Goal: Task Accomplishment & Management: Complete application form

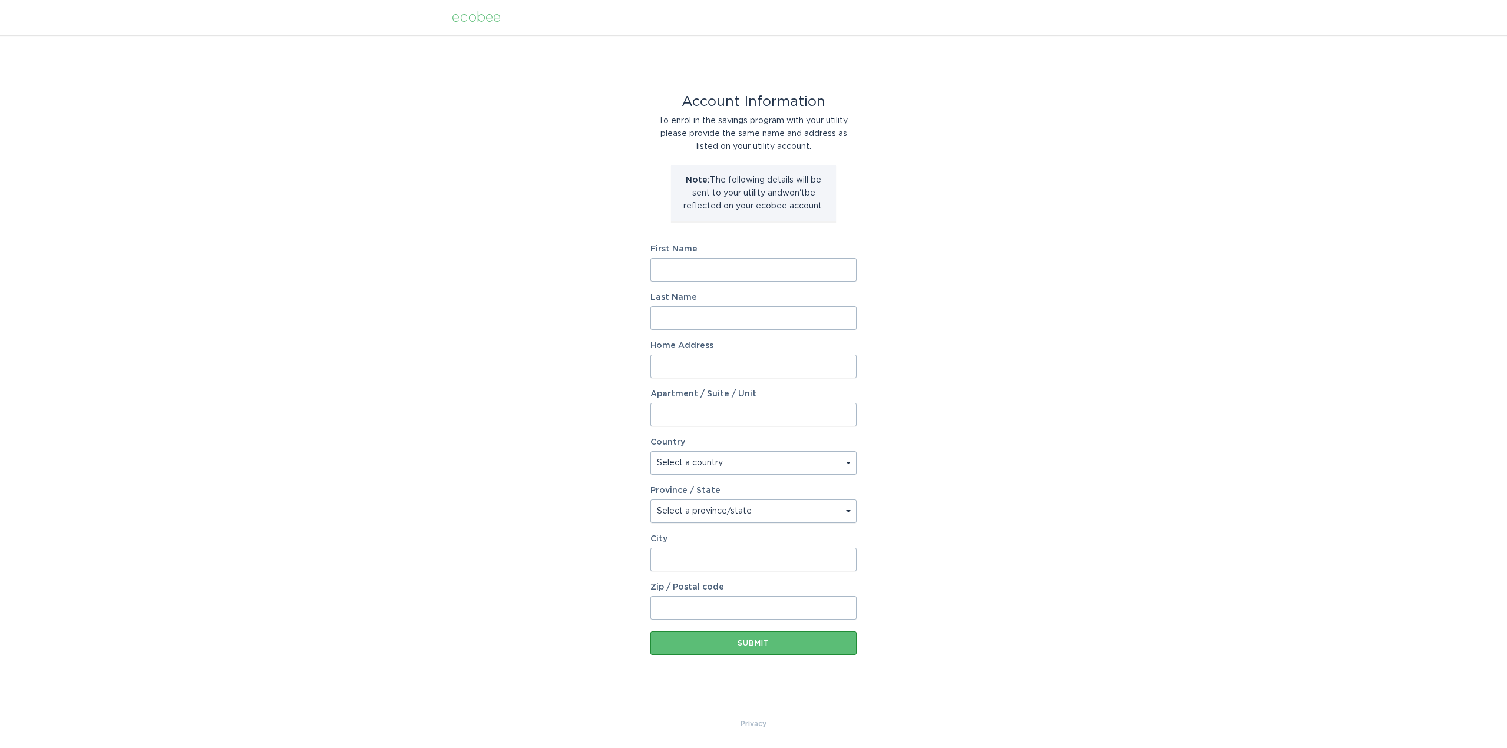
click at [698, 270] on input "First Name" at bounding box center [753, 270] width 206 height 24
type input "John"
type input "Pyron"
type input "14902 Durrfield Drive"
select select "US"
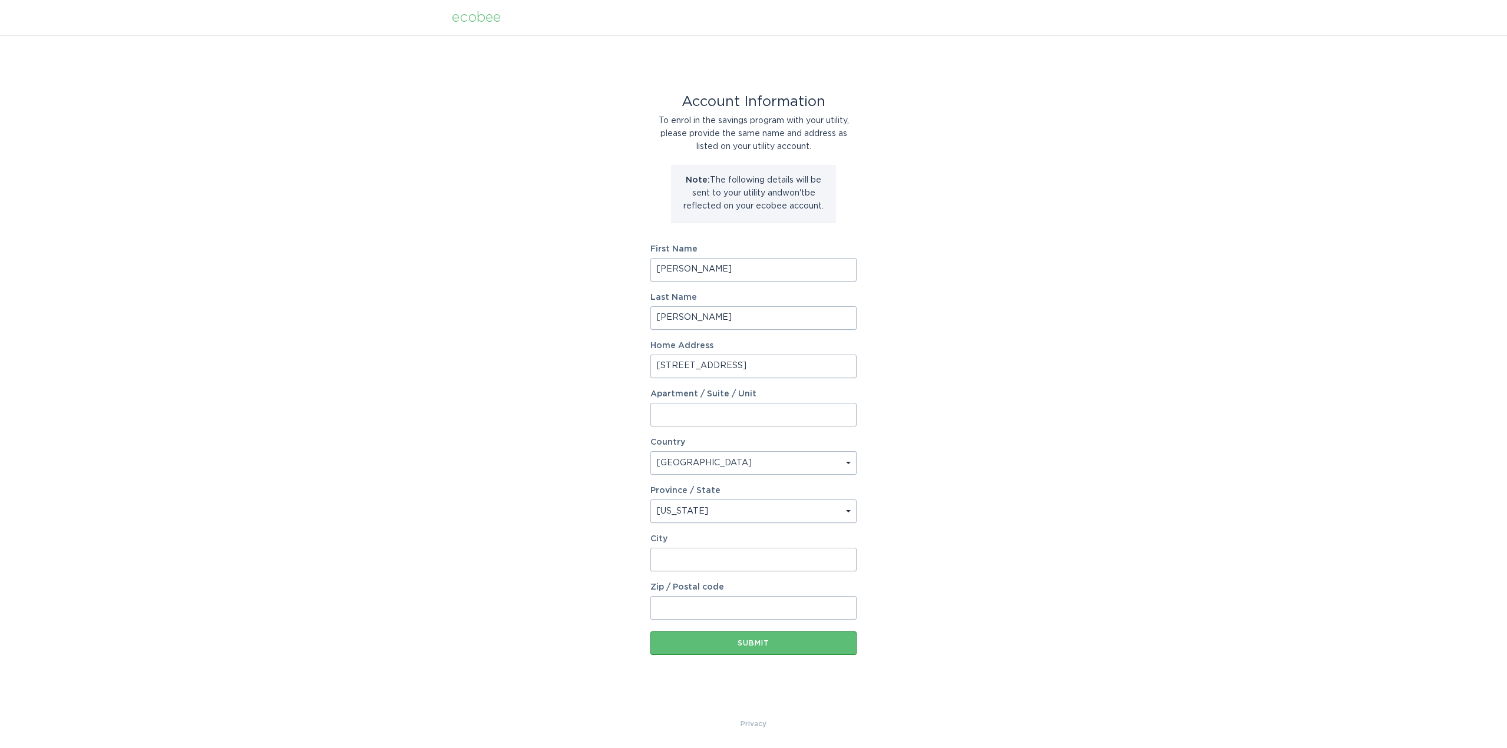
select select "KY"
type input "Louisville"
type input "40299"
click at [736, 641] on button "Submit" at bounding box center [753, 643] width 206 height 24
